Goal: Use online tool/utility: Utilize a website feature to perform a specific function

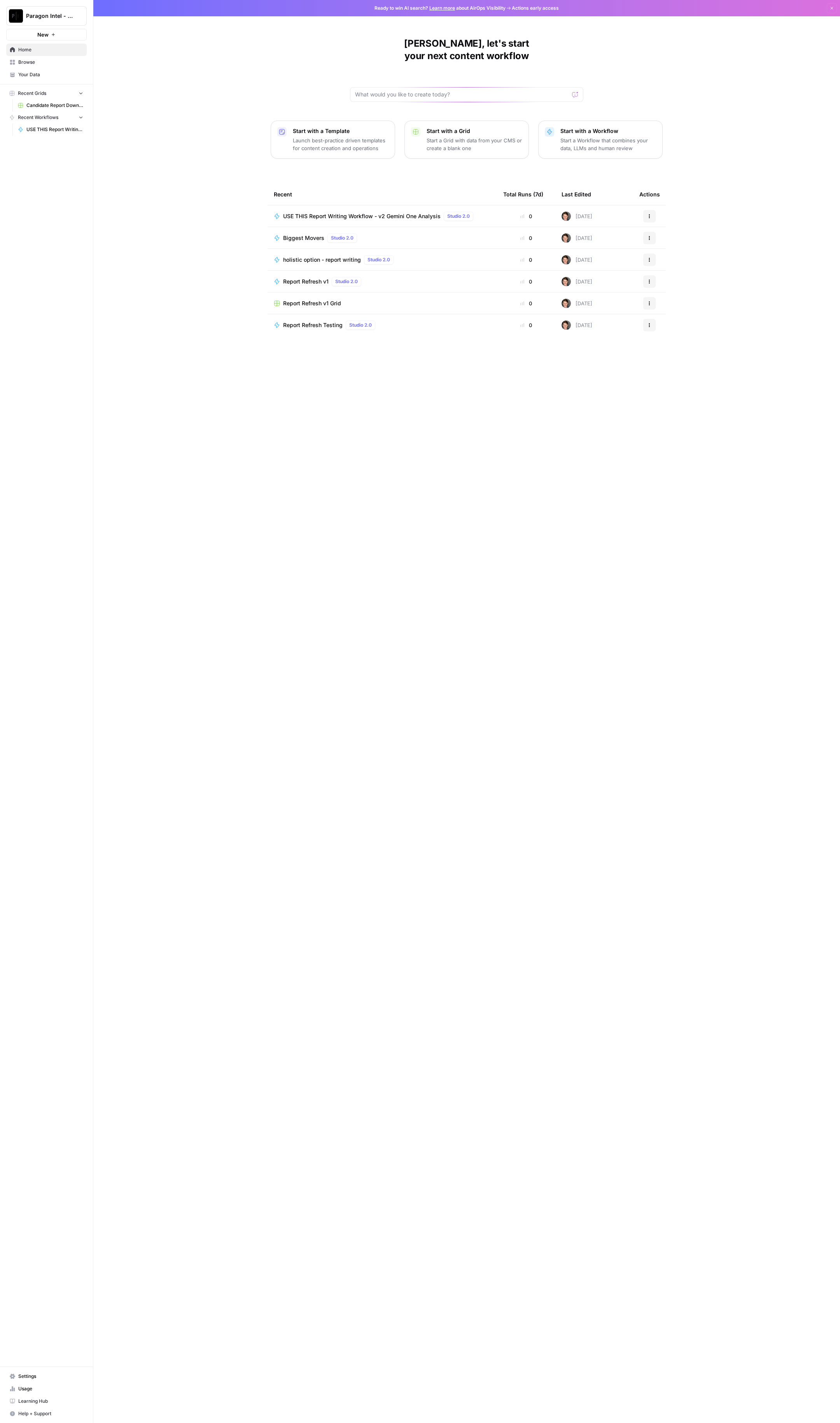
click at [334, 212] on span "USE THIS Report Writing Workflow - v2 Gemini One Analysis" at bounding box center [362, 216] width 157 height 8
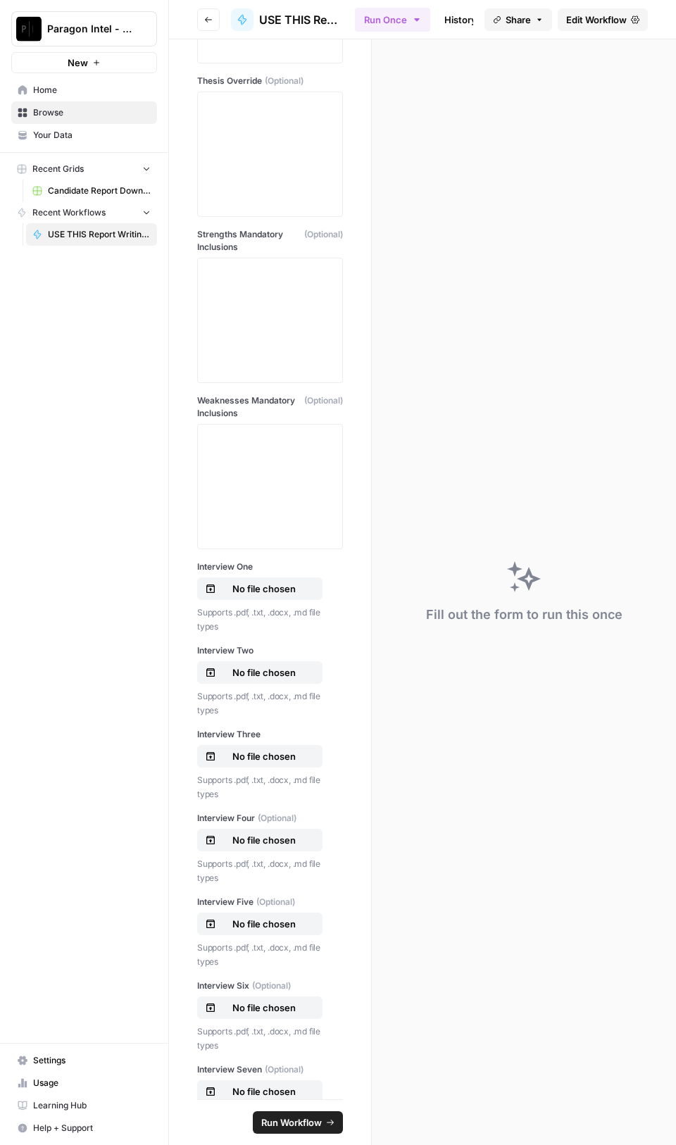
scroll to position [137, 0]
